Goal: Transaction & Acquisition: Purchase product/service

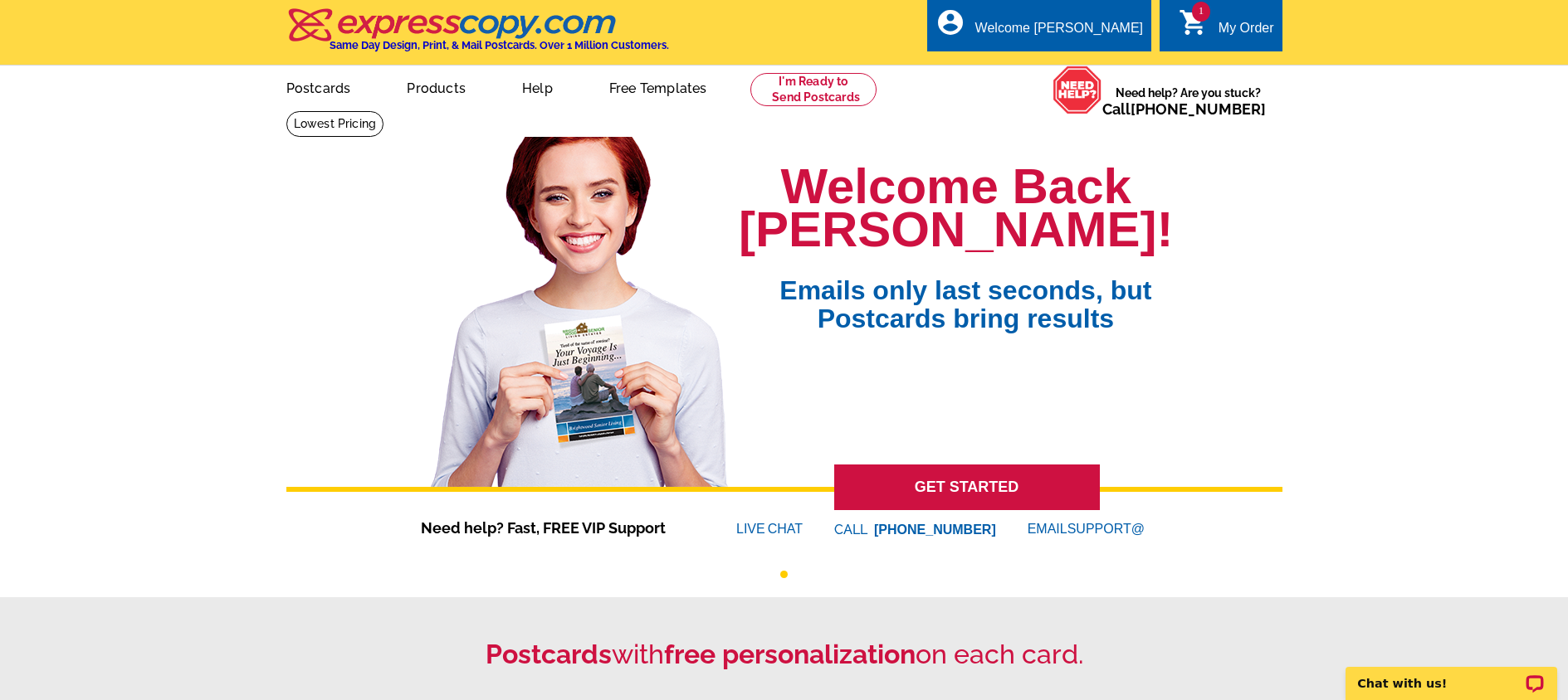
click at [1200, 18] on span "1" at bounding box center [1201, 12] width 18 height 20
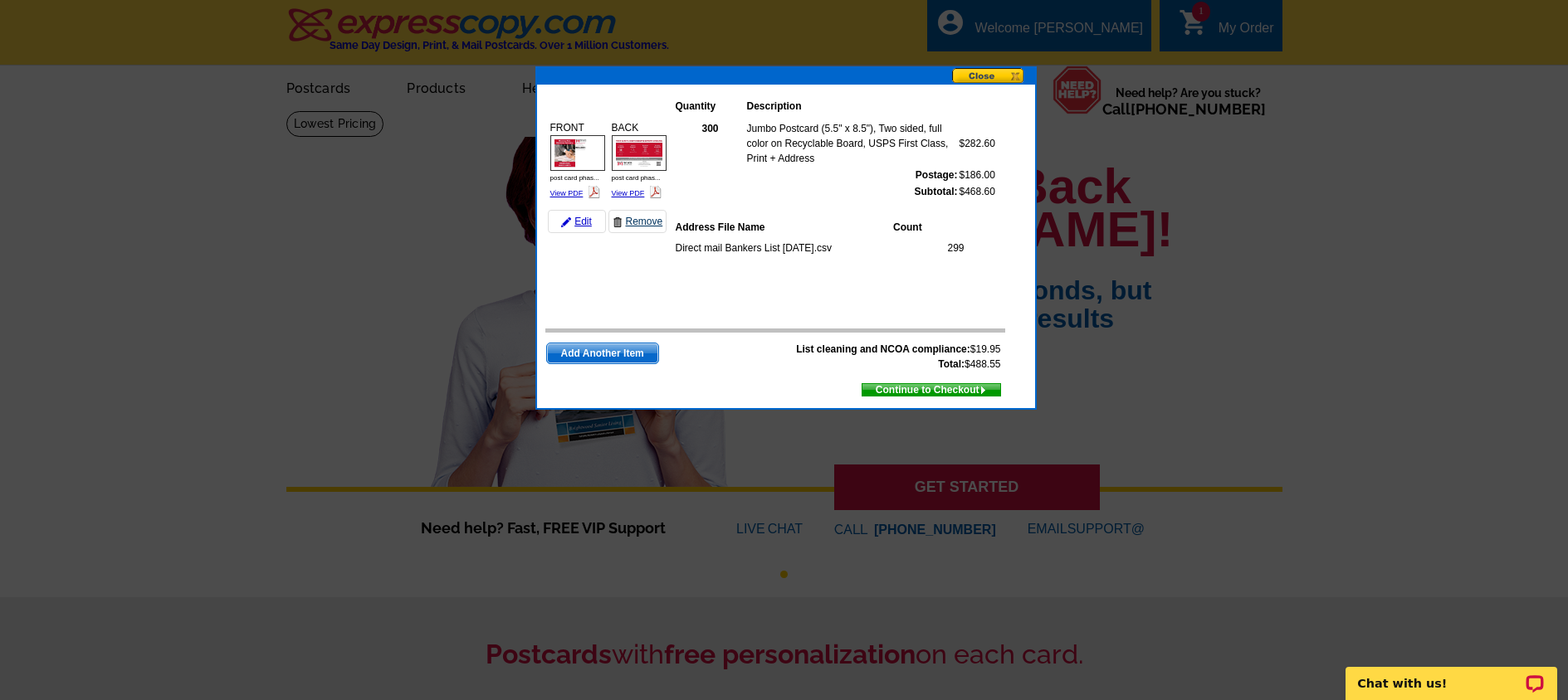
click at [633, 218] on link "Remove" at bounding box center [637, 222] width 58 height 24
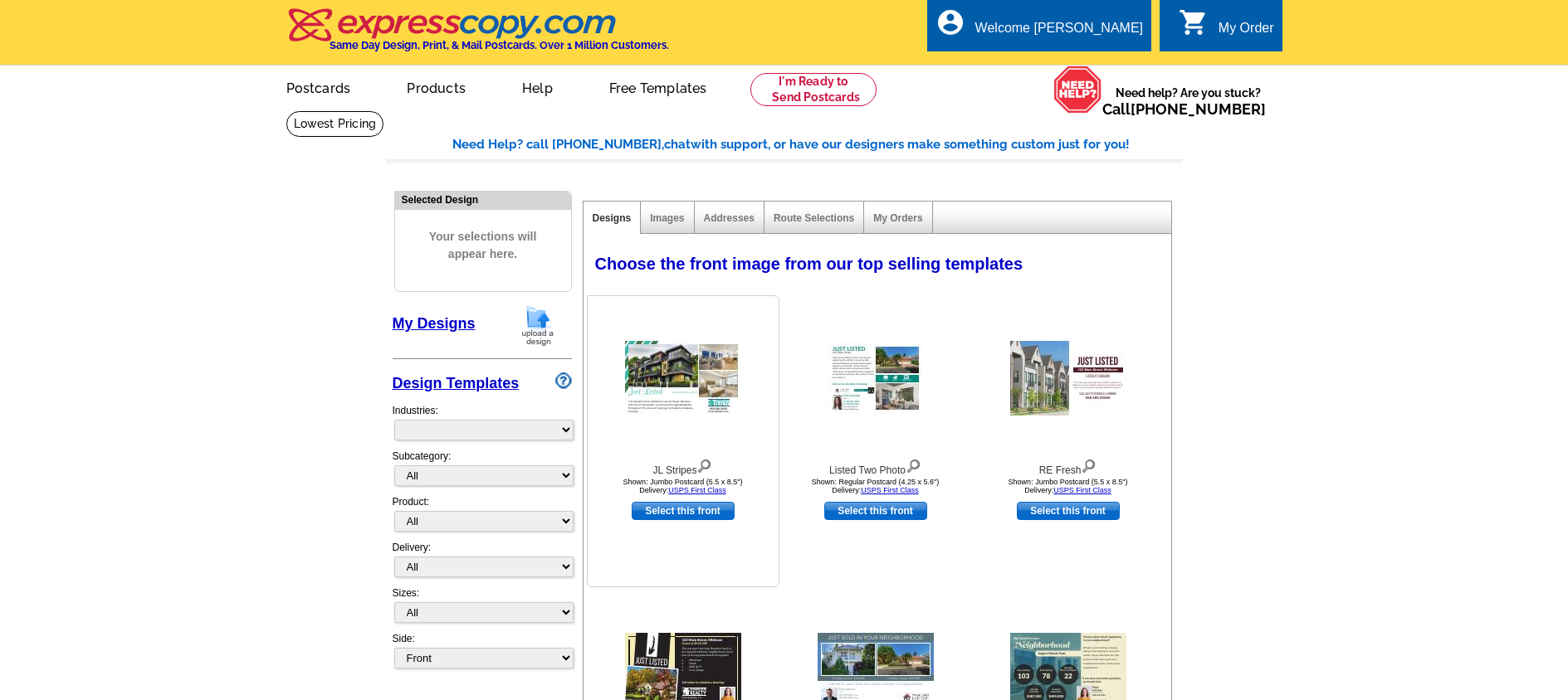
select select "785"
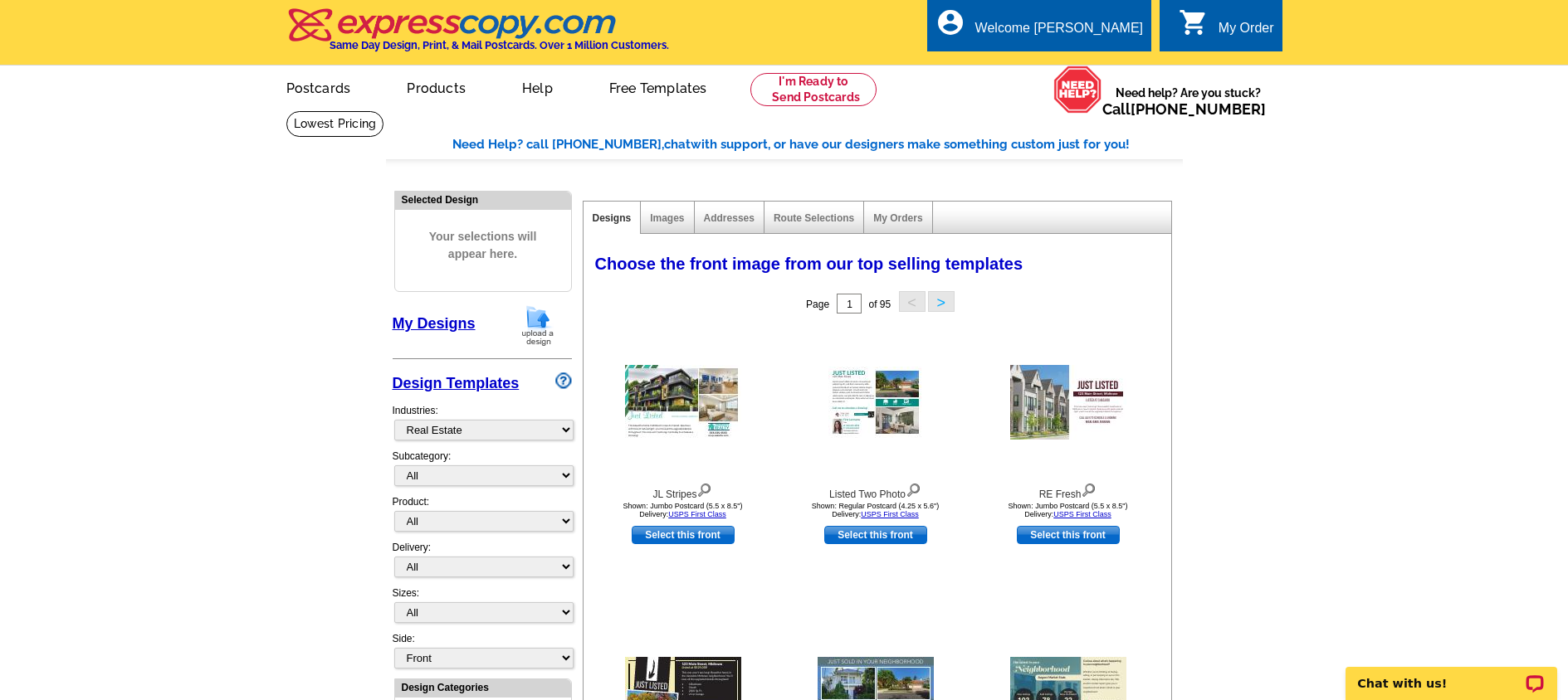
click at [534, 323] on img at bounding box center [538, 325] width 43 height 42
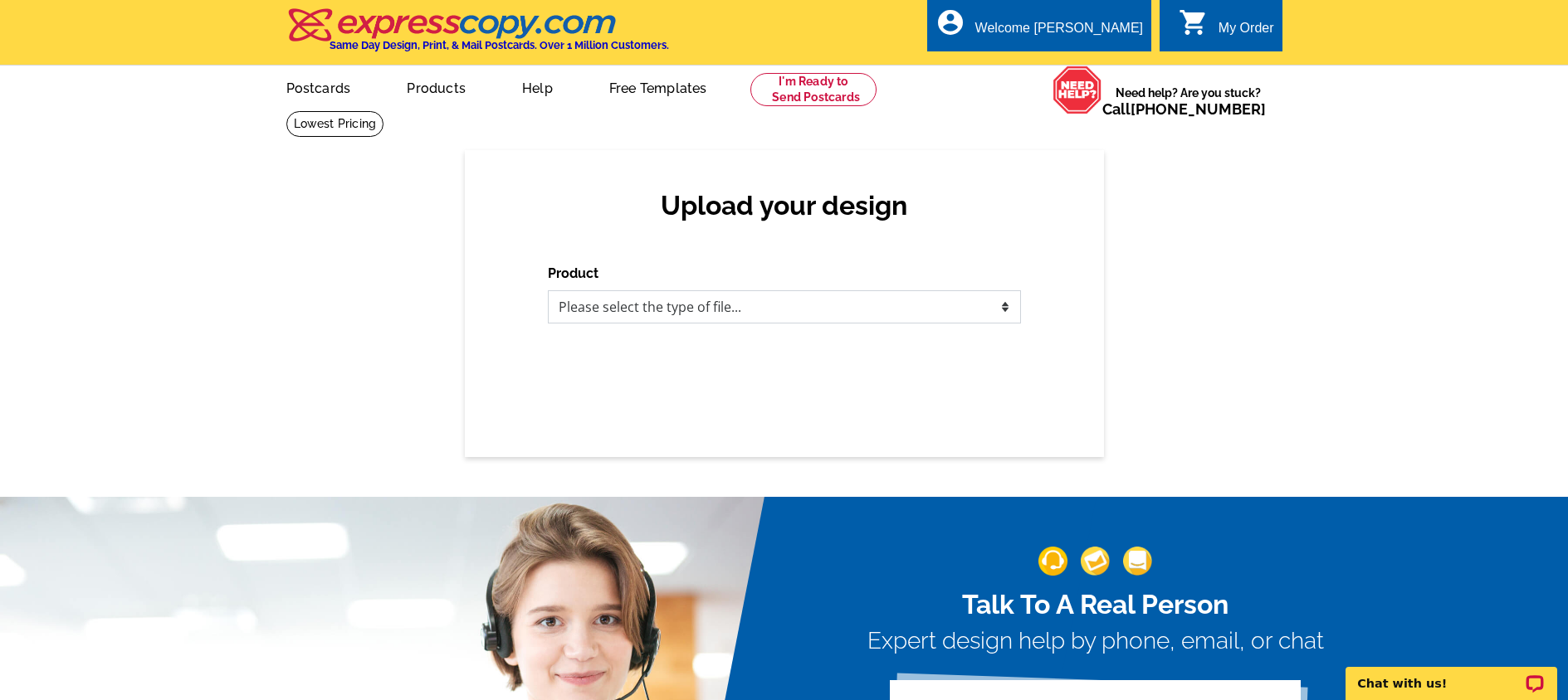
click at [707, 304] on select "Please select the type of file... Postcards Business Cards Letters and flyers G…" at bounding box center [784, 307] width 473 height 34
select select "1"
click at [548, 290] on select "Please select the type of file... Postcards Business Cards Letters and flyers G…" at bounding box center [784, 307] width 473 height 34
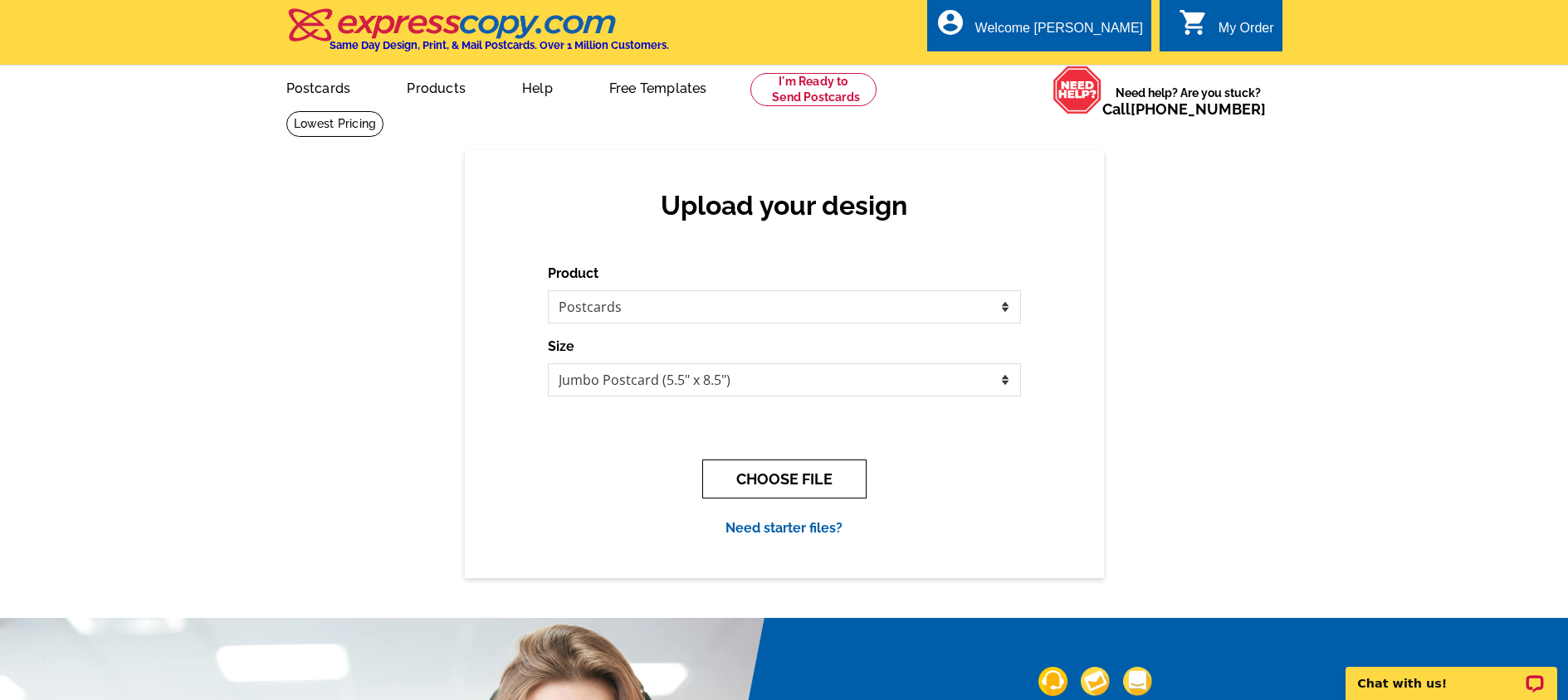
click at [770, 471] on button "CHOOSE FILE" at bounding box center [784, 479] width 164 height 39
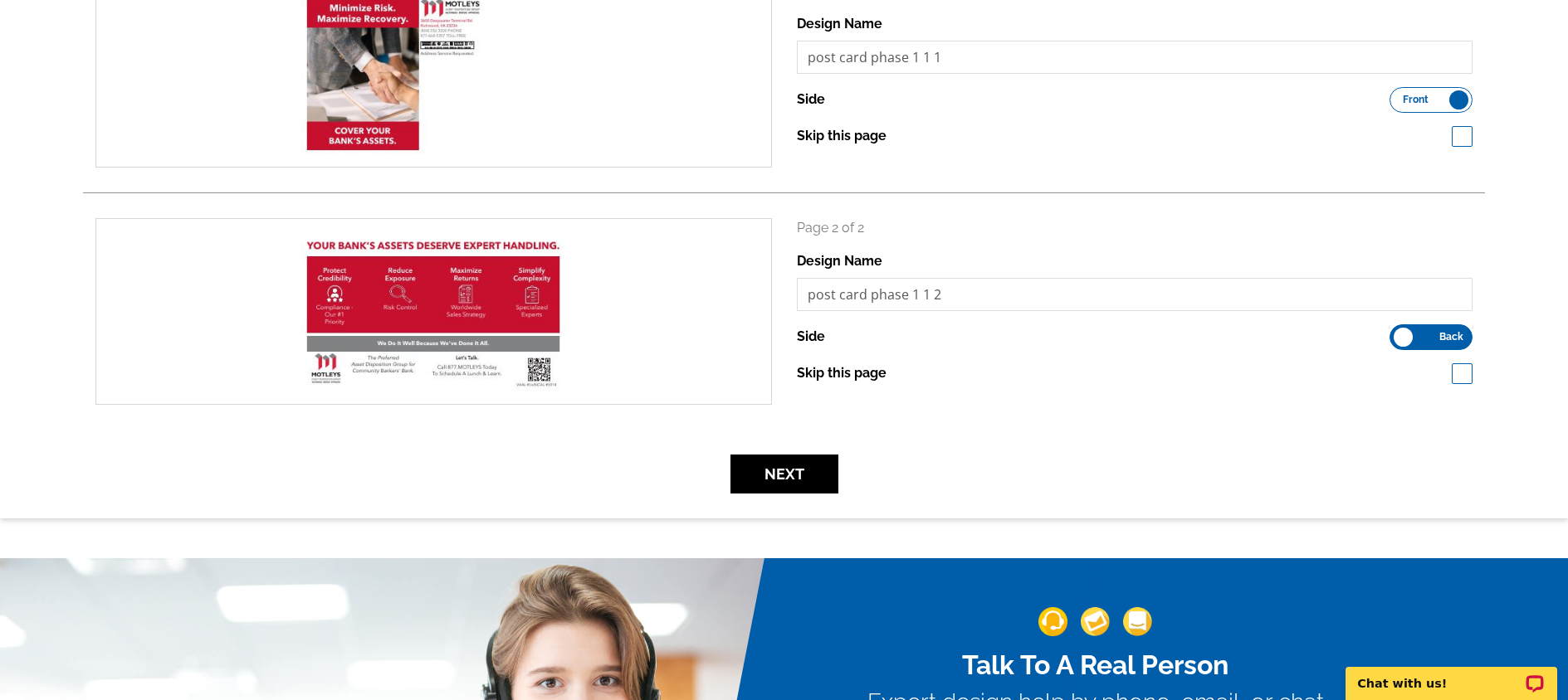
scroll to position [316, 0]
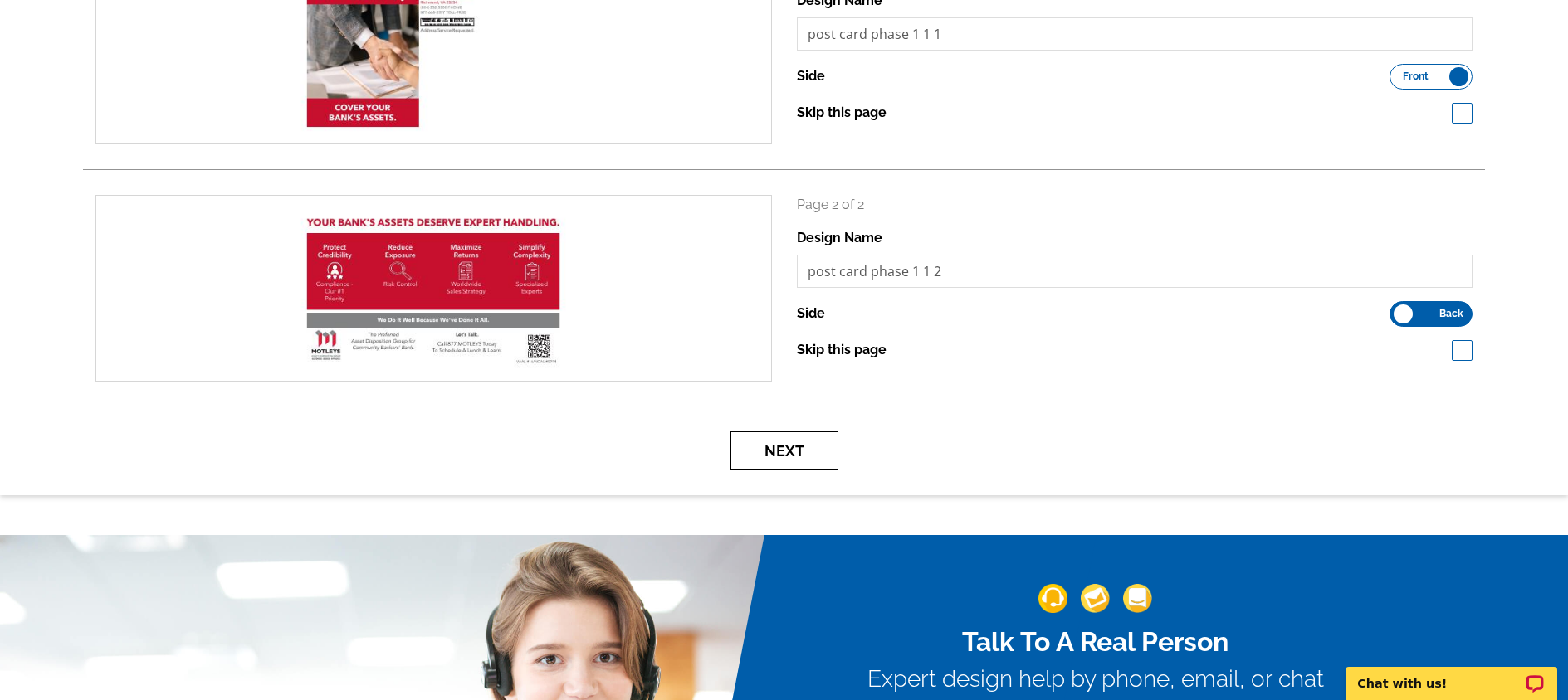
click at [771, 451] on button "Next" at bounding box center [784, 450] width 108 height 39
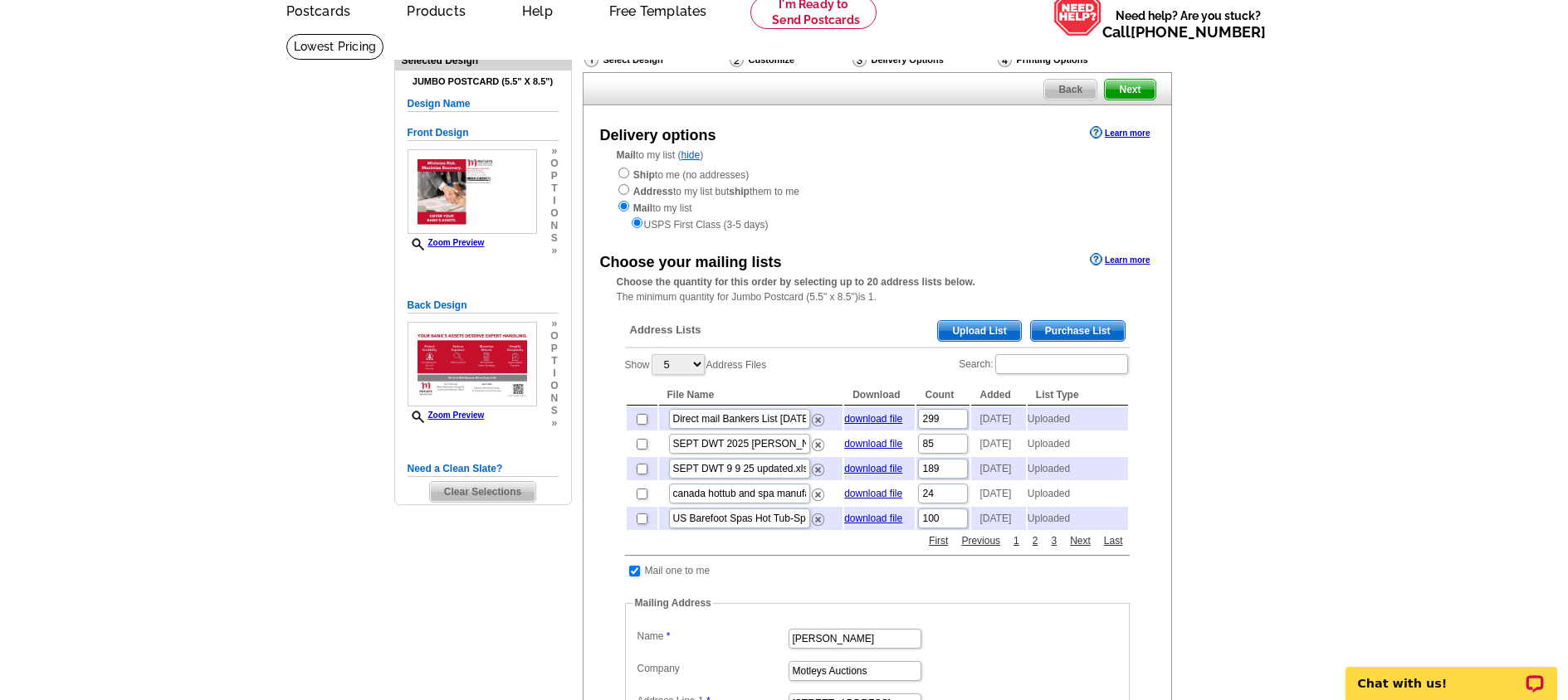
scroll to position [85, 0]
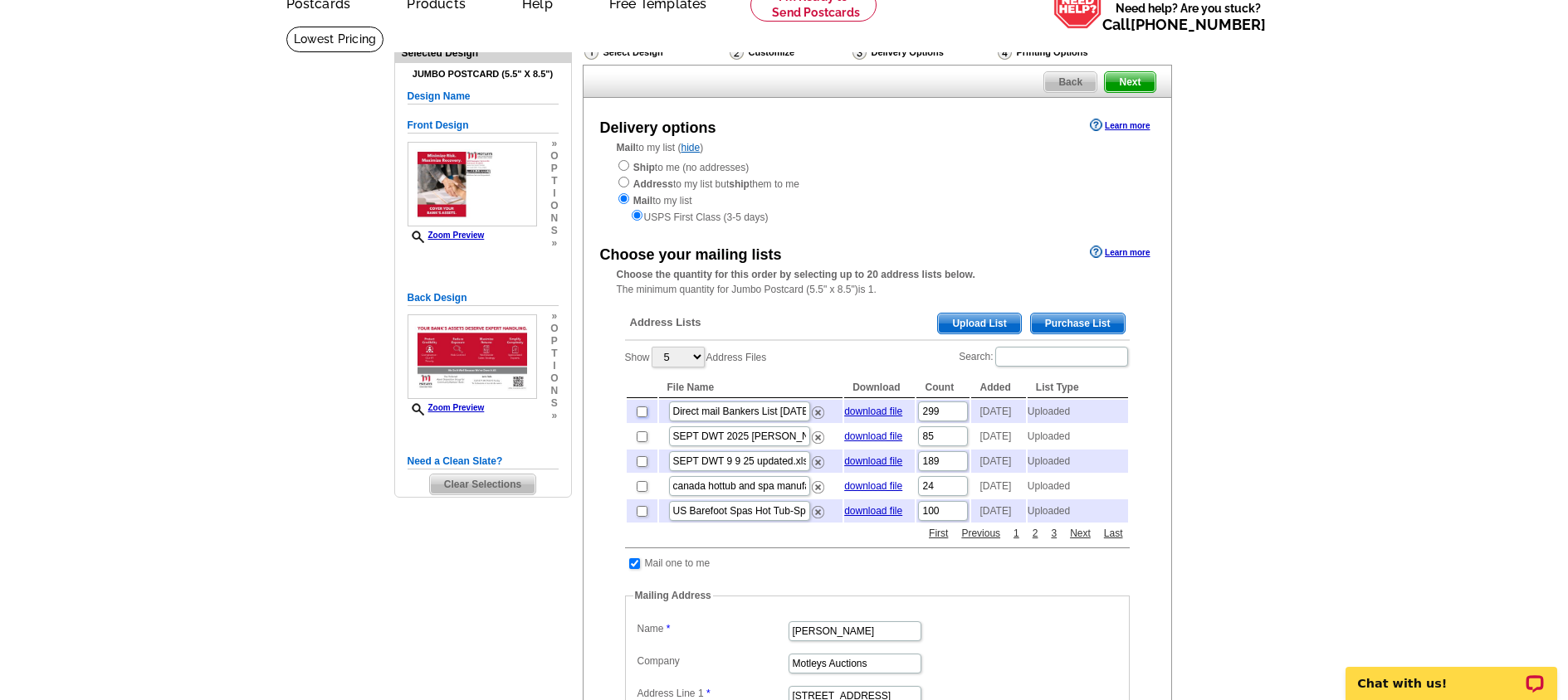
click at [641, 417] on input "checkbox" at bounding box center [642, 412] width 11 height 11
checkbox input "true"
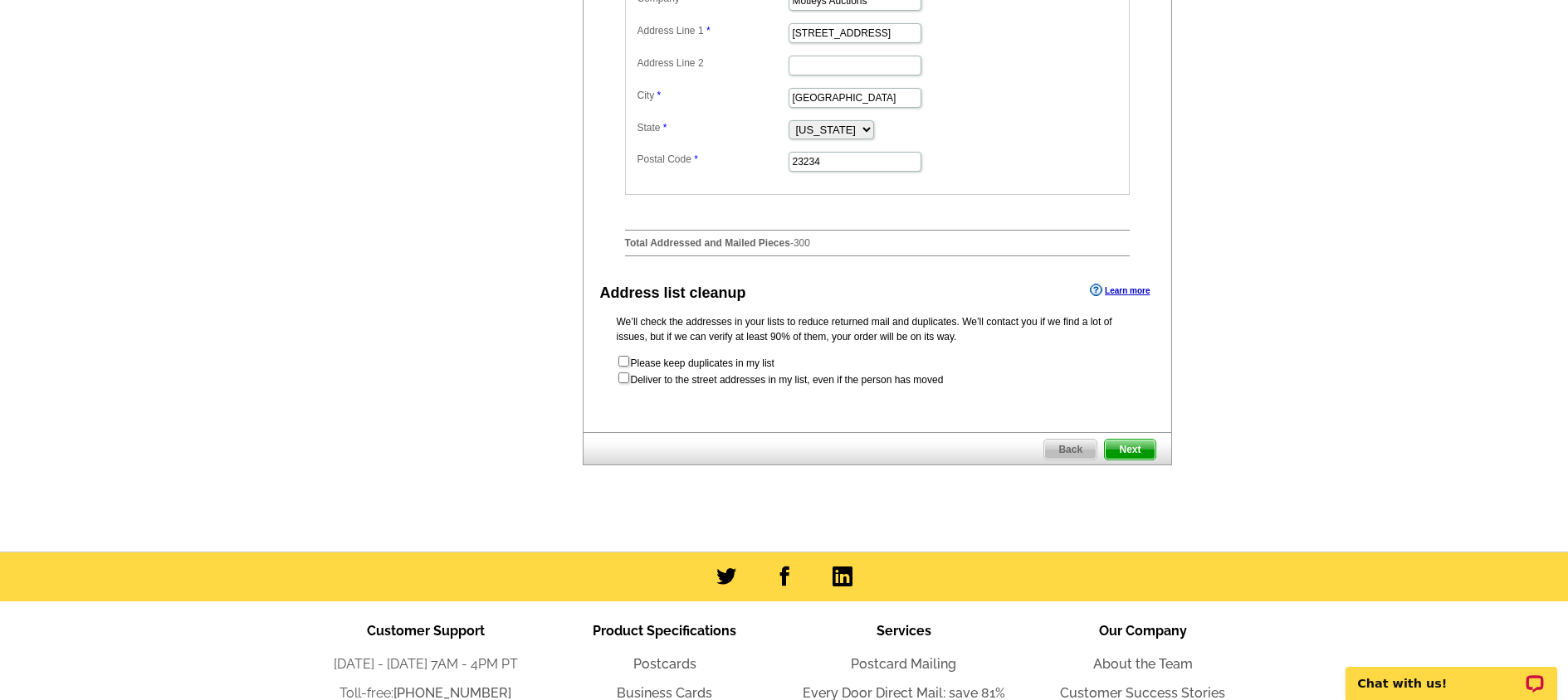
scroll to position [748, 0]
click at [1133, 459] on span "Next" at bounding box center [1130, 449] width 49 height 20
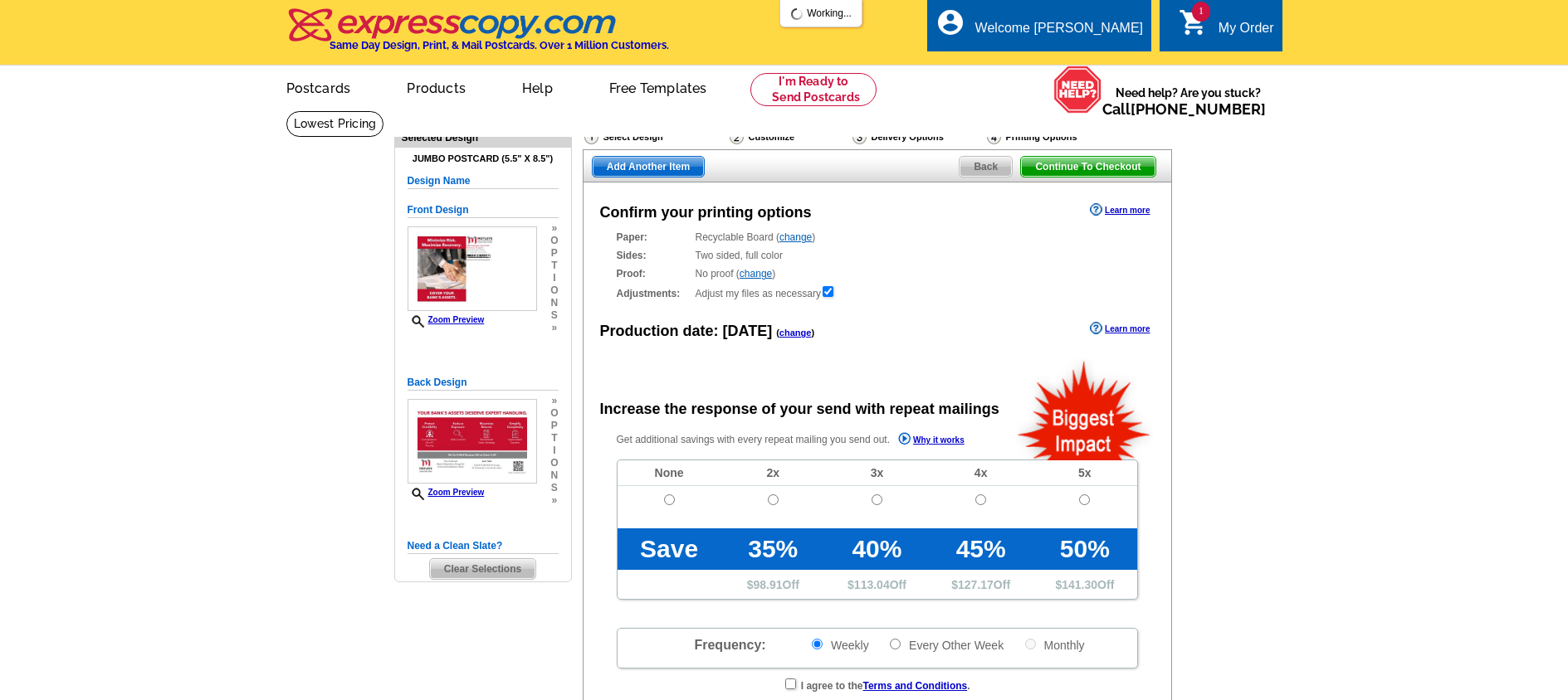
radio input "false"
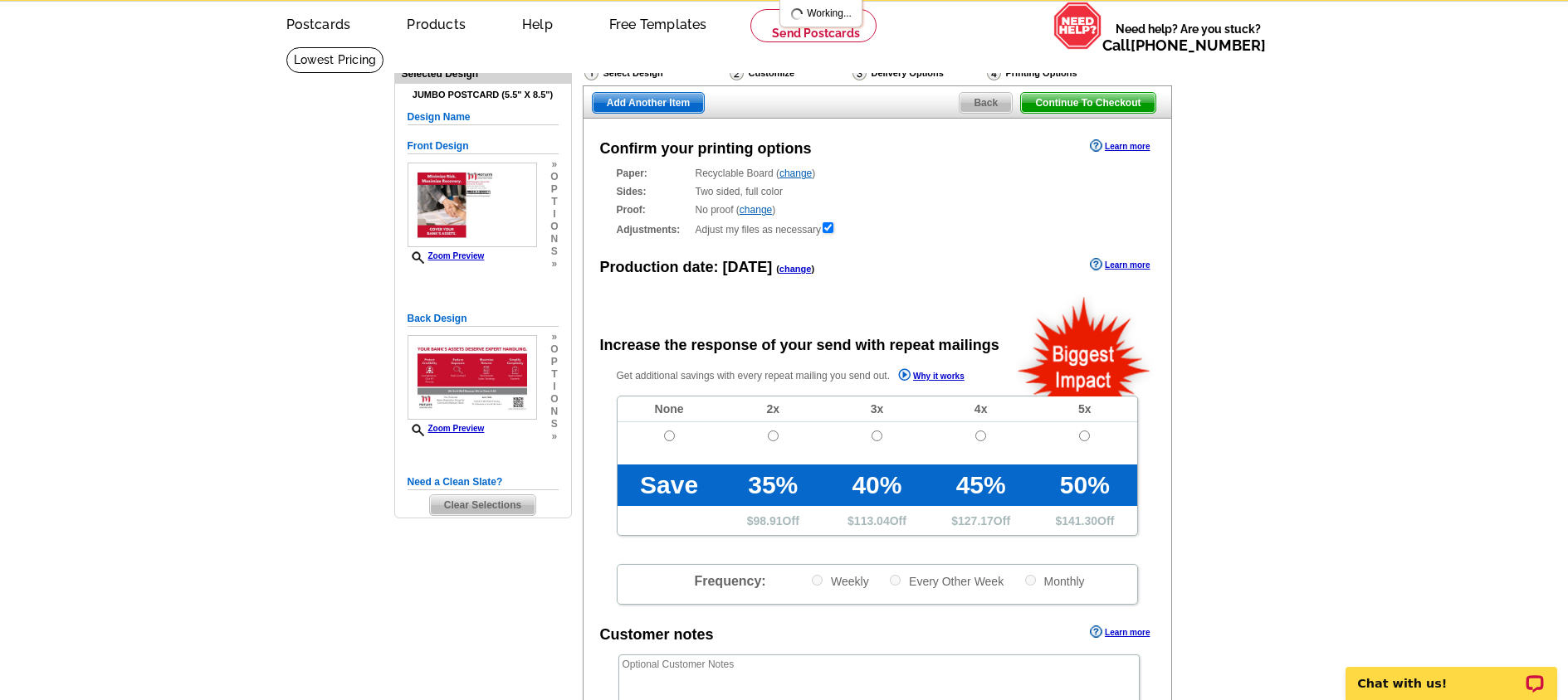
scroll to position [113, 0]
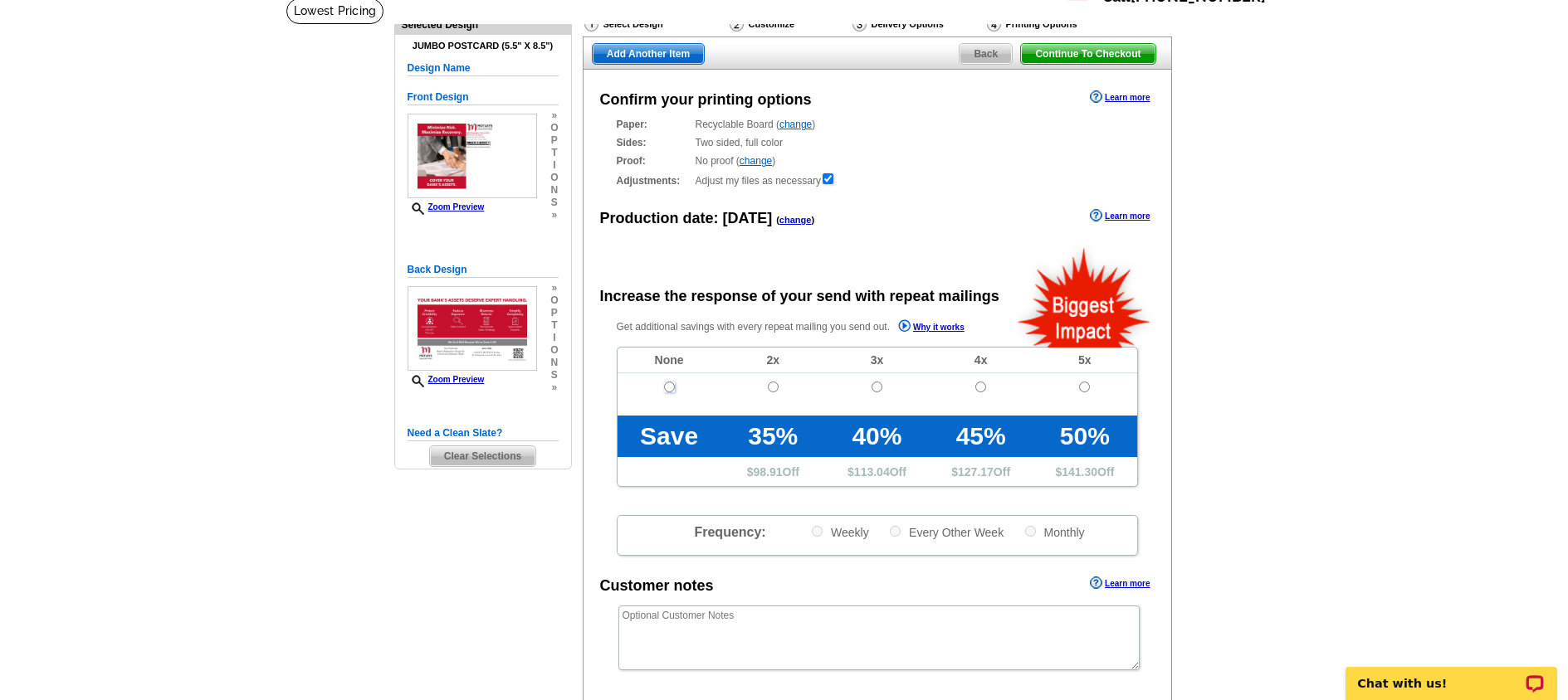
click at [668, 387] on input "radio" at bounding box center [668, 387] width 11 height 11
radio input "true"
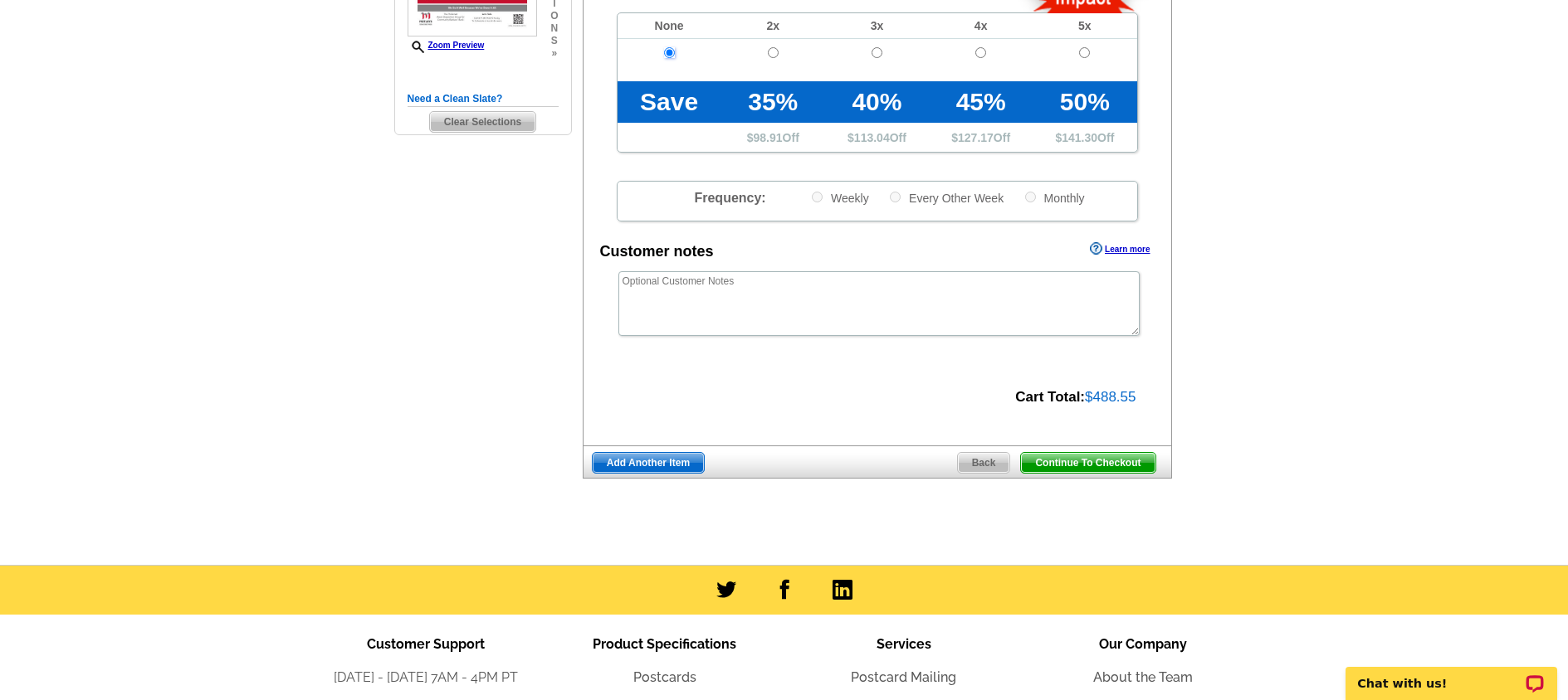
scroll to position [486, 0]
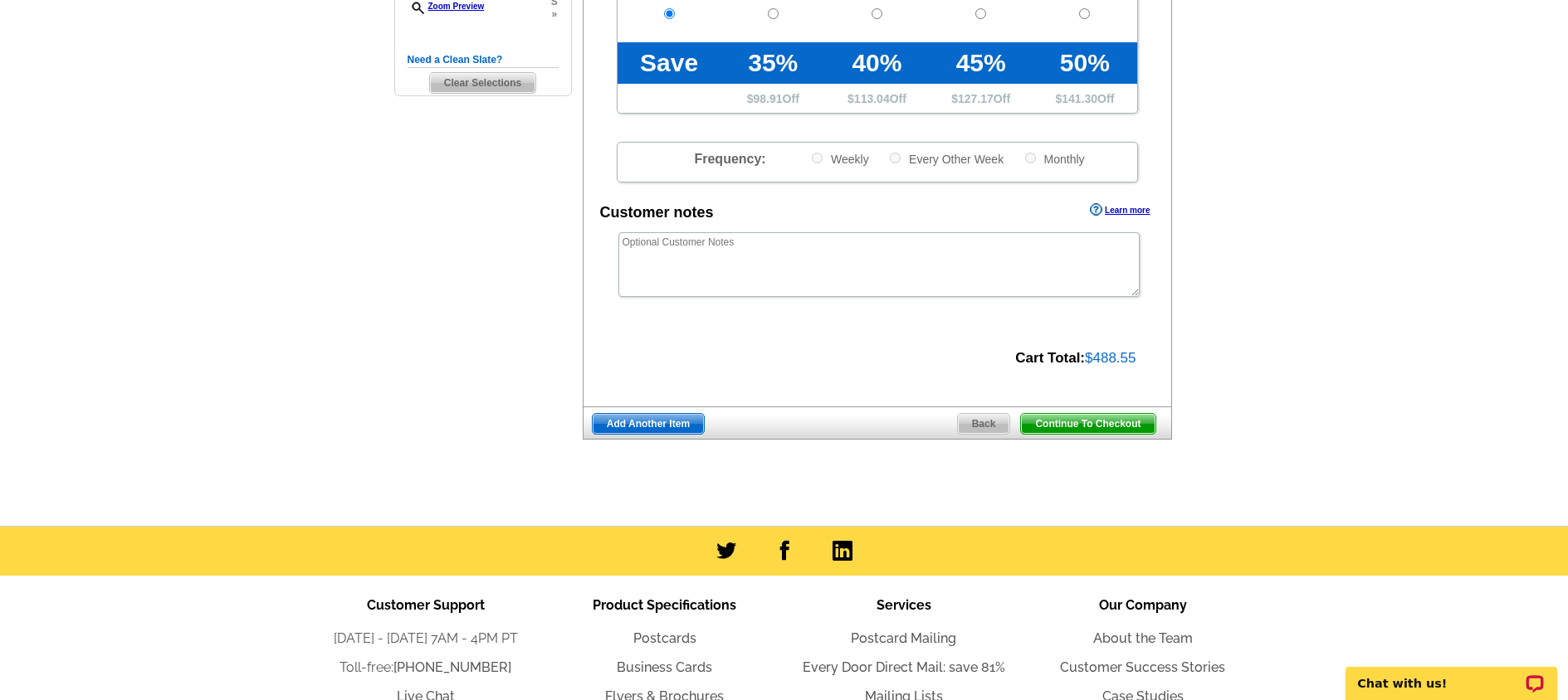
click at [1067, 426] on span "Continue To Checkout" at bounding box center [1087, 424] width 133 height 20
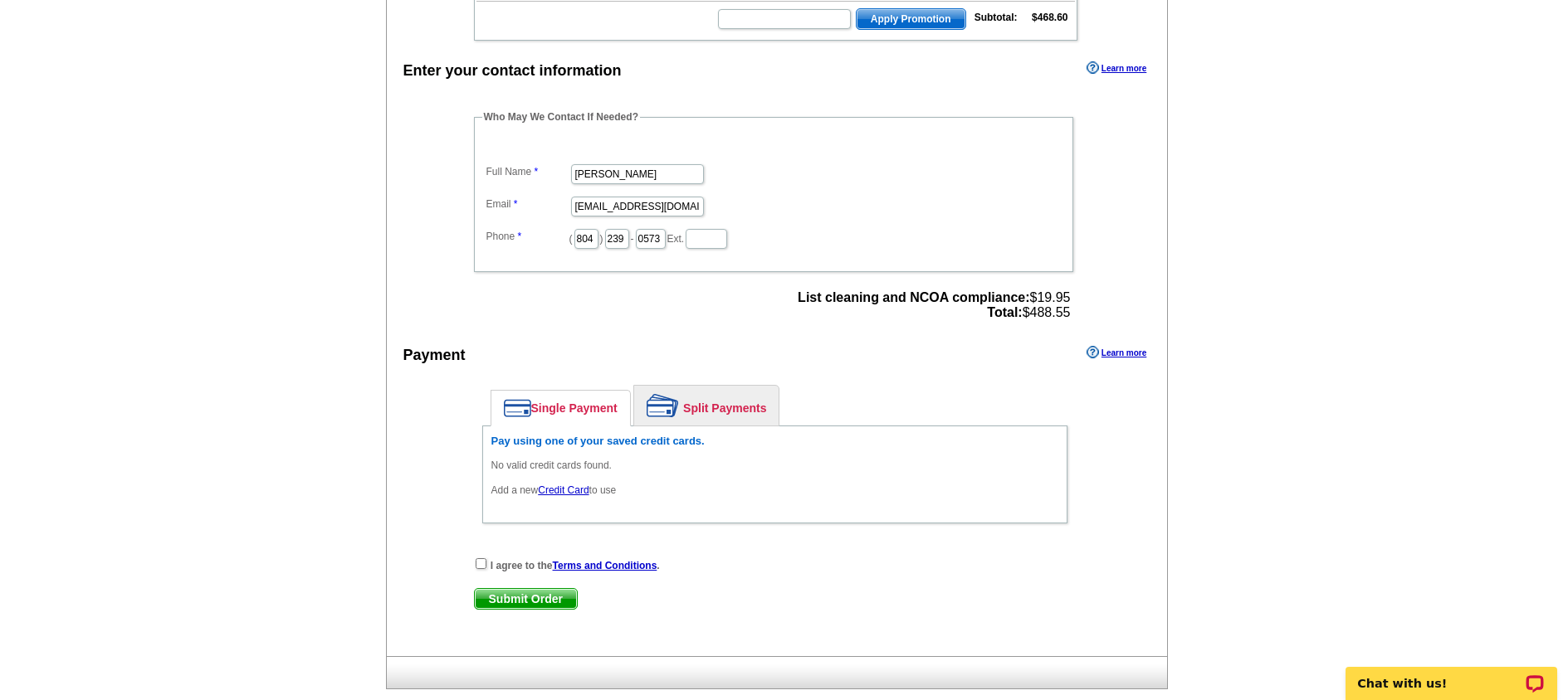
scroll to position [431, 0]
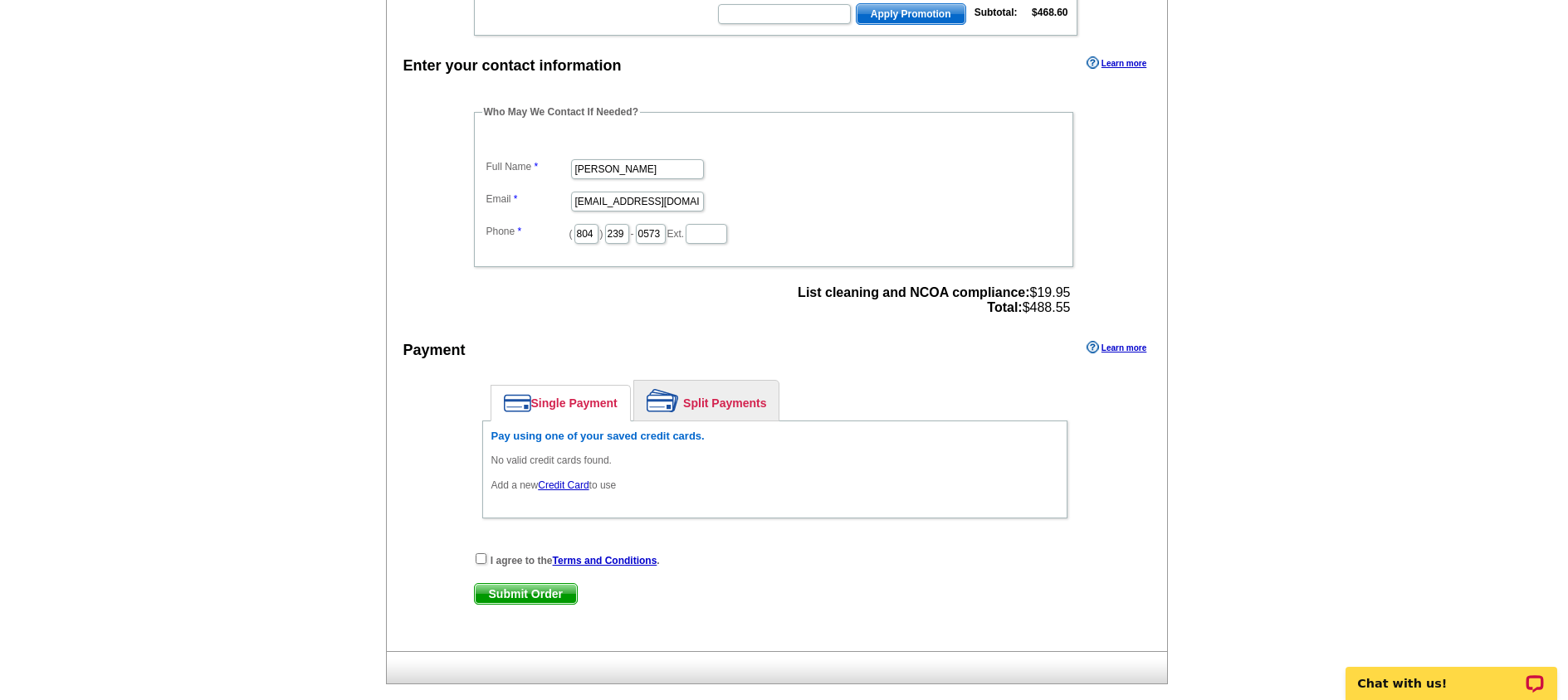
click at [579, 486] on link "Credit Card" at bounding box center [563, 486] width 50 height 12
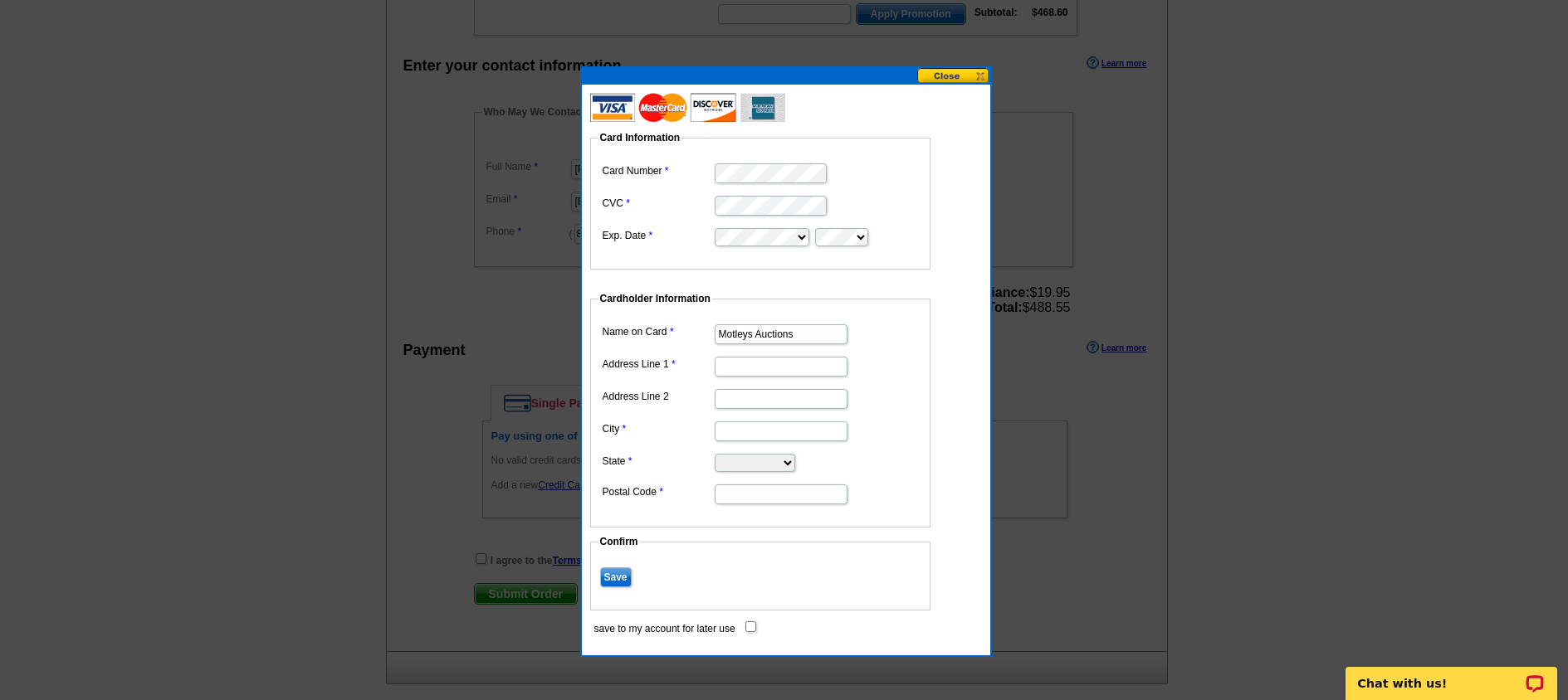
scroll to position [0, 0]
click at [897, 361] on dd at bounding box center [760, 365] width 324 height 26
click at [788, 368] on input "Address Line 1" at bounding box center [781, 366] width 132 height 20
click at [763, 330] on input "Motleys Auctions" at bounding box center [781, 335] width 132 height 20
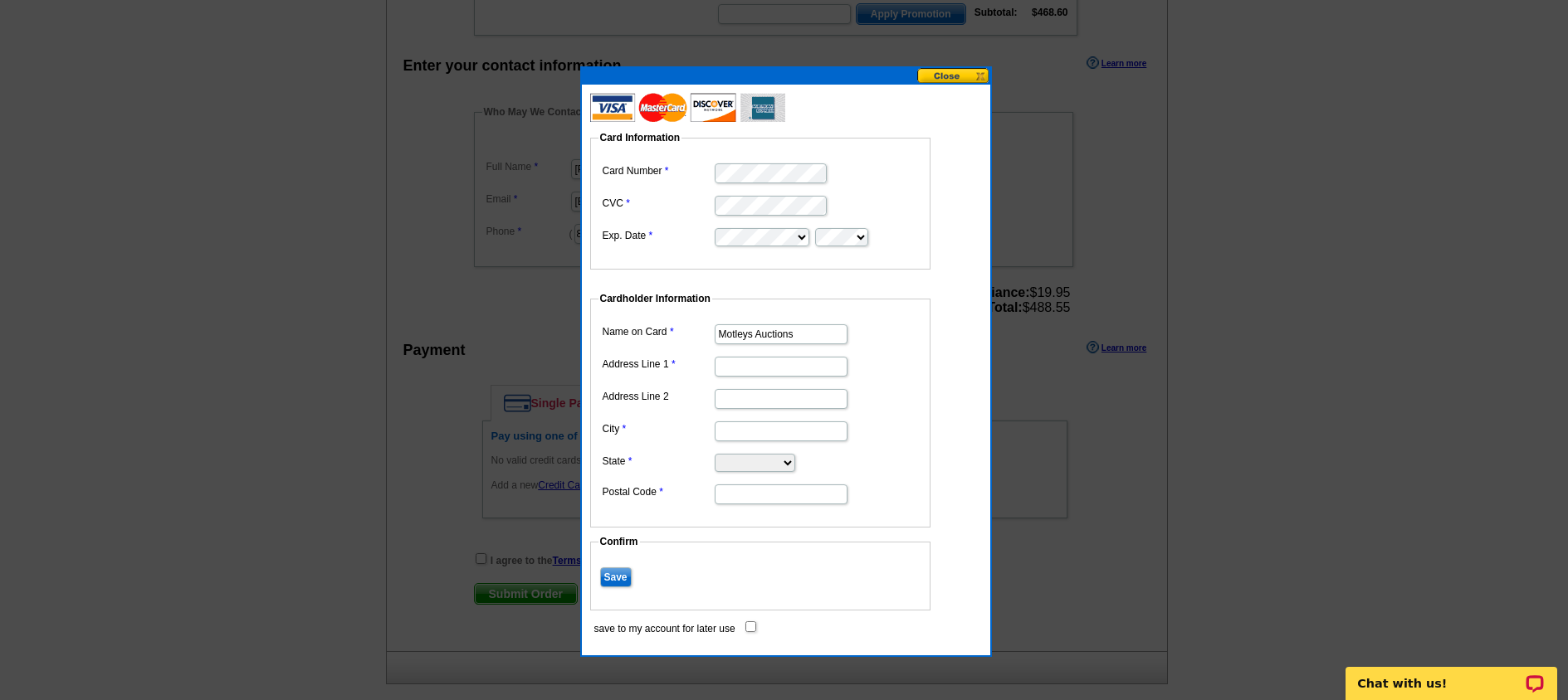
click at [763, 330] on input "Motleys Auctions" at bounding box center [781, 335] width 132 height 20
type input "Marketing Dept"
type input "M"
click at [819, 335] on input "Marketing Dept" at bounding box center [781, 335] width 132 height 20
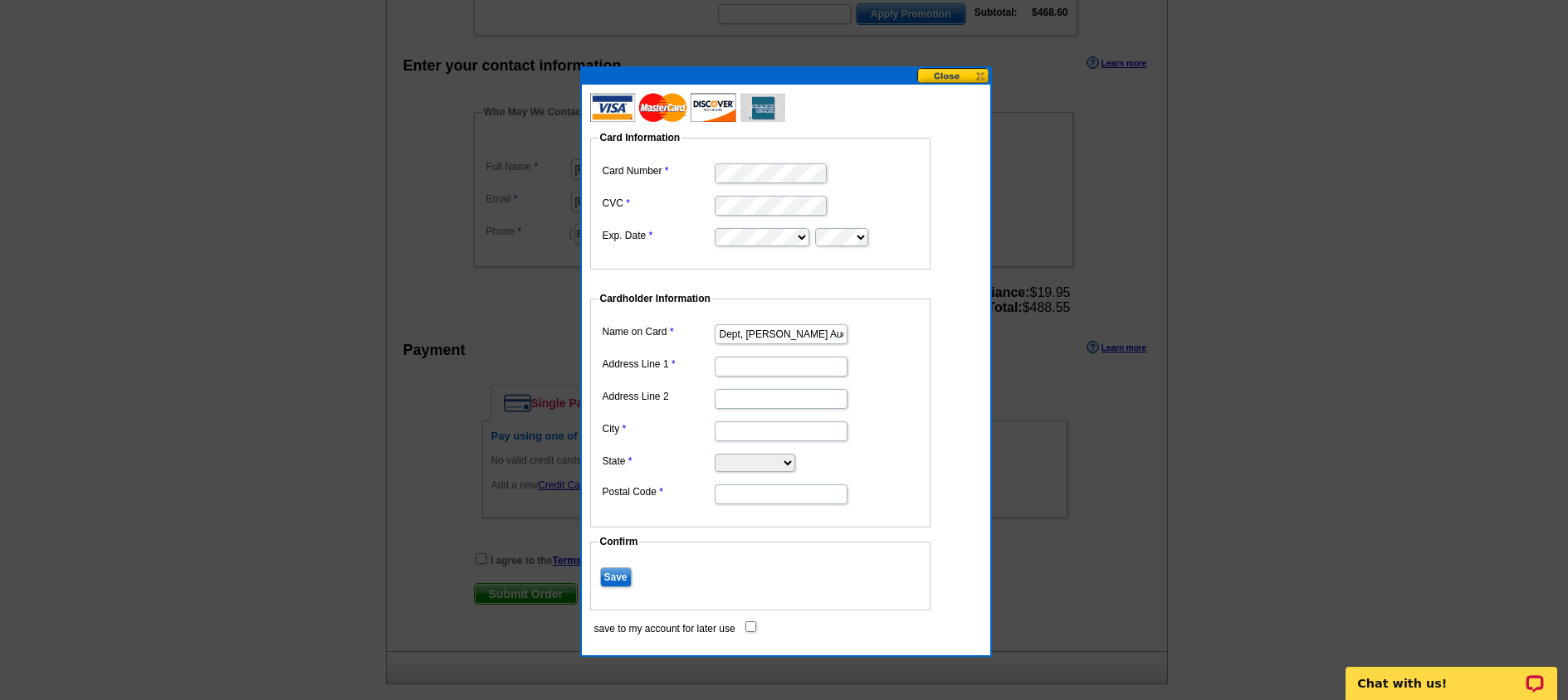
type input "Marketing Dept, [PERSON_NAME] Auctions"
type input "3600 Deepwater Terminal Rd., Suite 200"
type input "Richmond"
select select "VA"
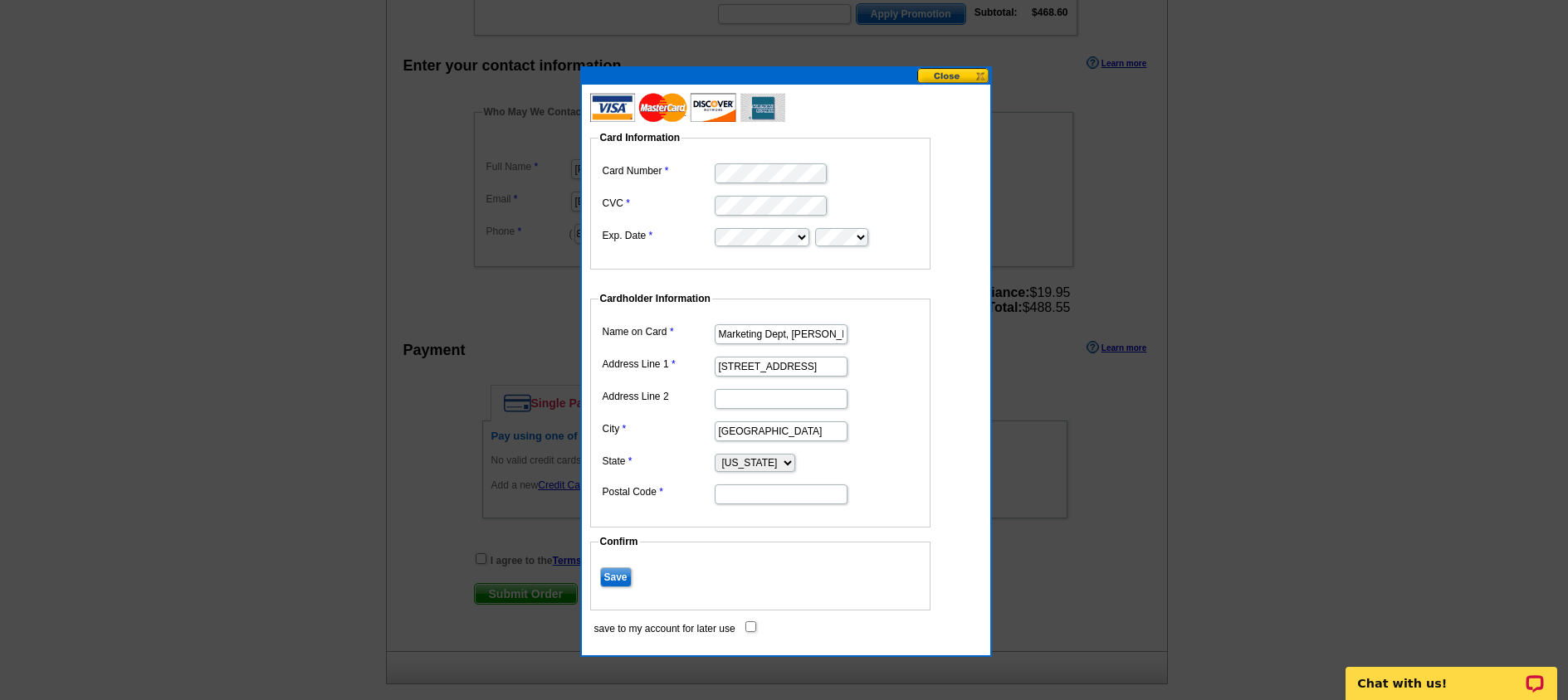
type input "23234"
click at [605, 578] on input "Save" at bounding box center [616, 578] width 32 height 20
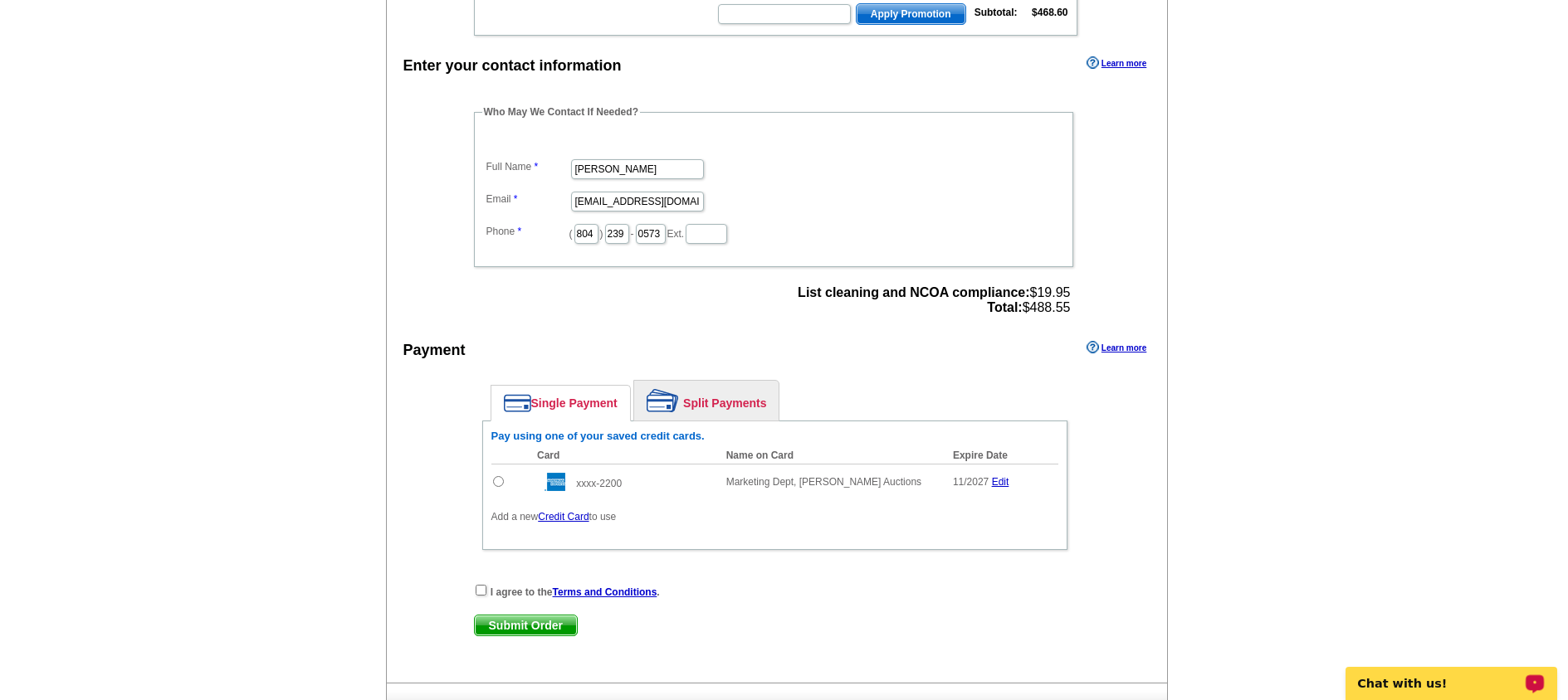
click at [493, 481] on input "radio" at bounding box center [498, 481] width 11 height 11
radio input "true"
click at [482, 591] on input "checkbox" at bounding box center [481, 589] width 11 height 11
checkbox input "true"
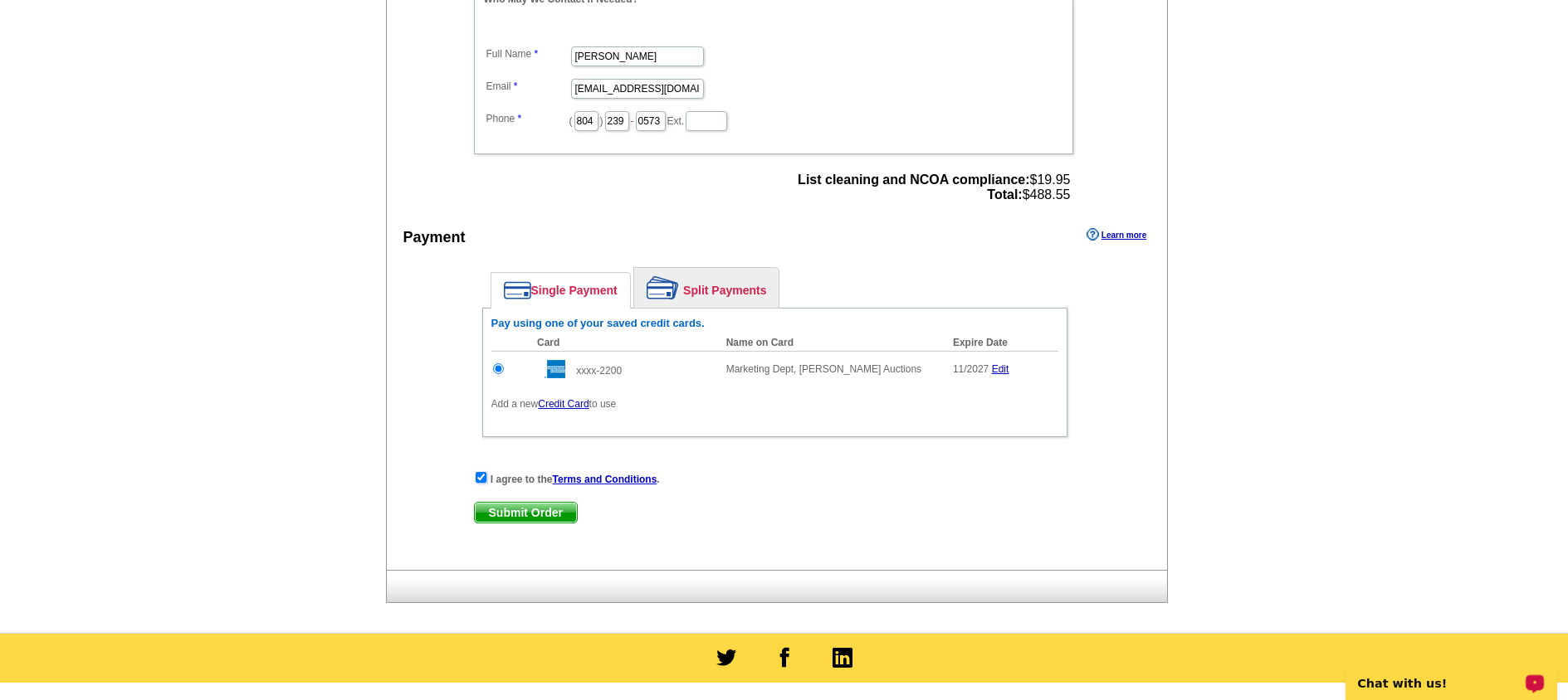
scroll to position [575, 0]
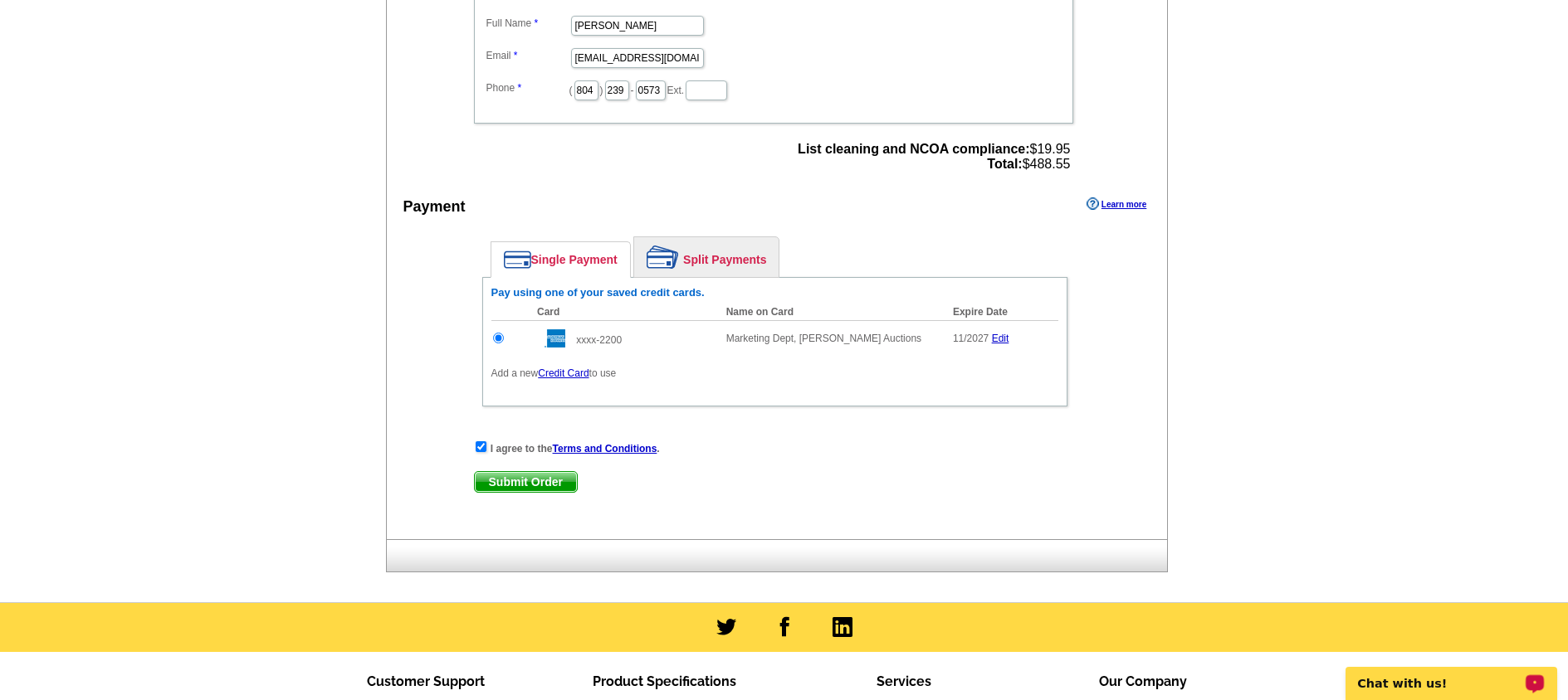
click at [529, 483] on span "Submit Order" at bounding box center [525, 482] width 102 height 20
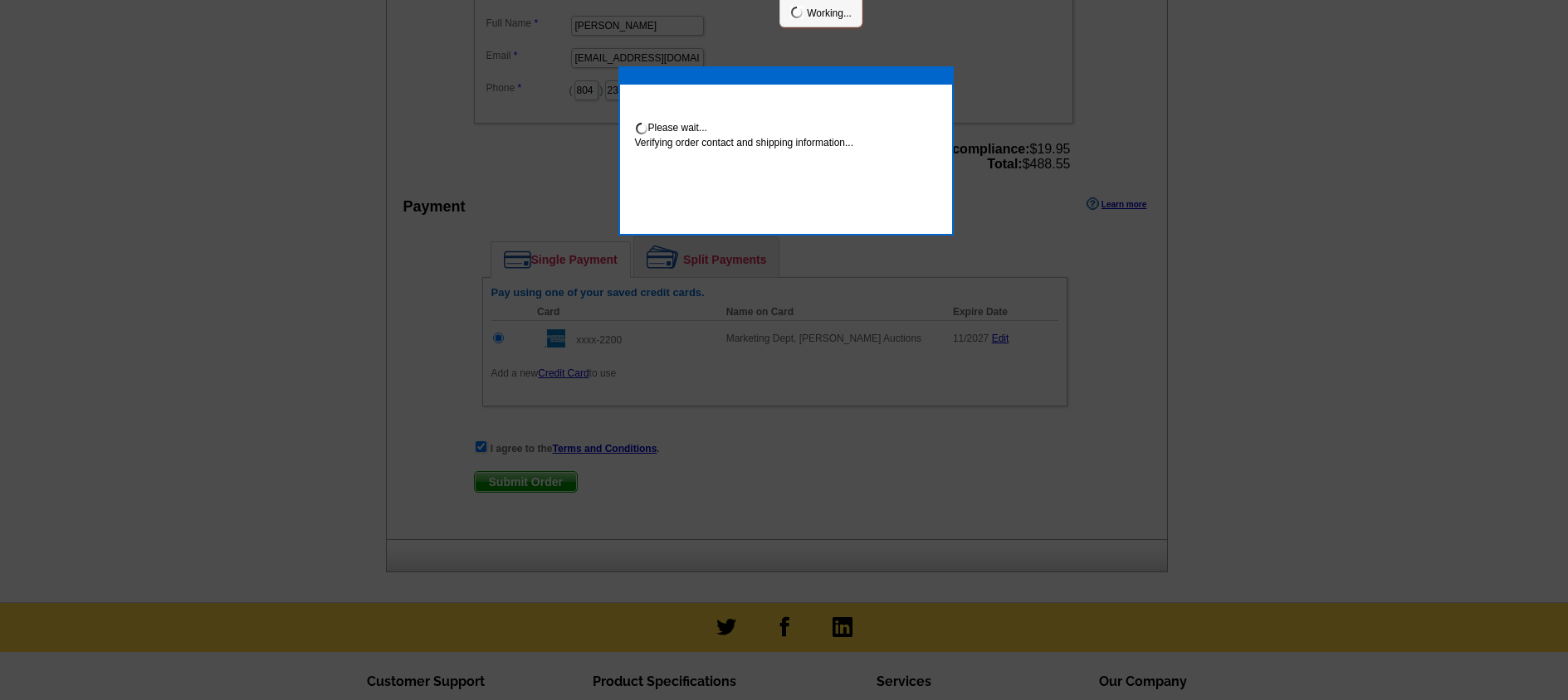
scroll to position [569, 0]
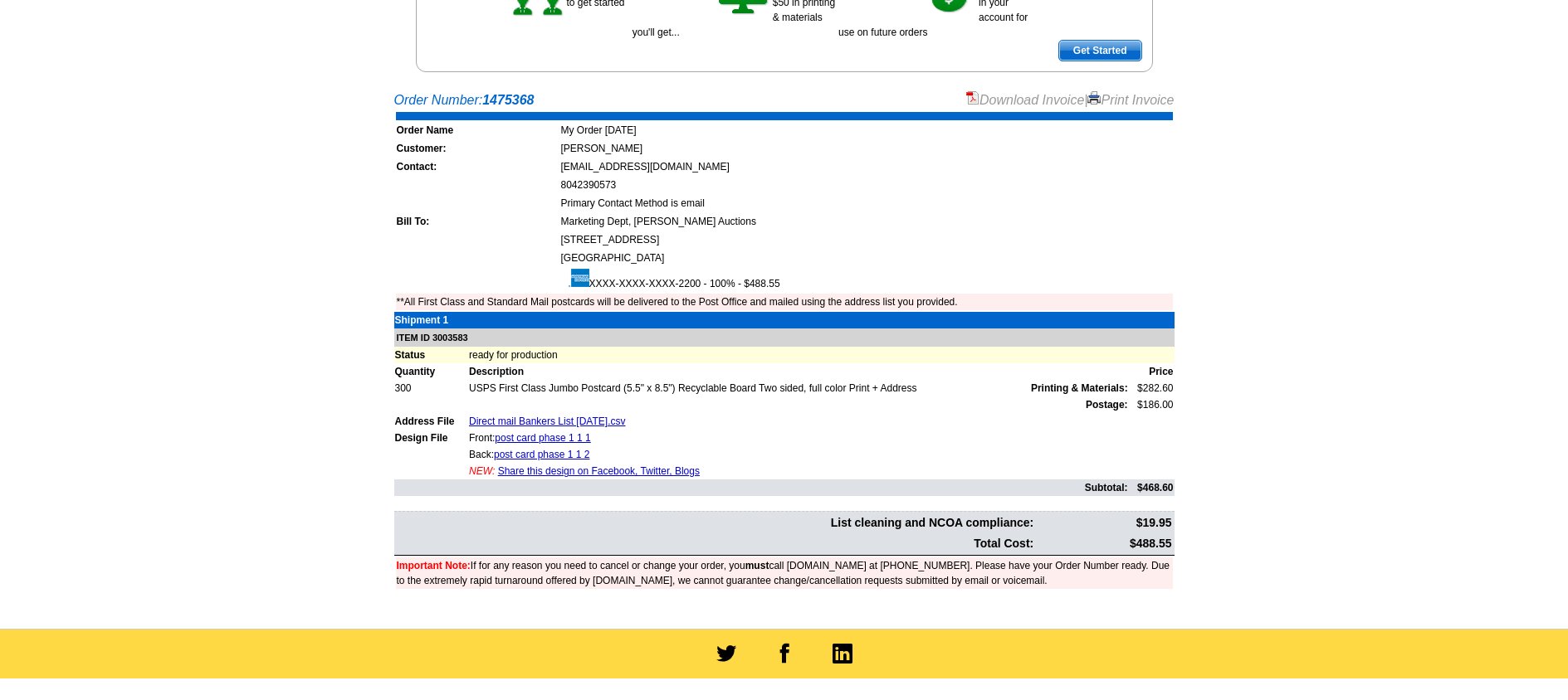
scroll to position [263, 0]
